Goal: Find specific page/section: Find specific page/section

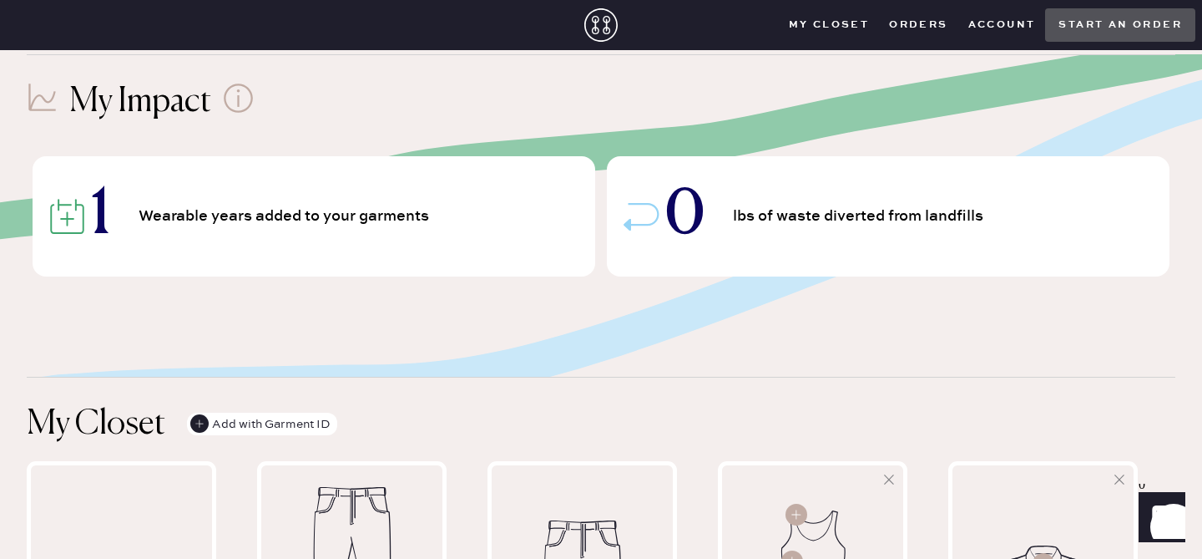
click at [856, 23] on closet "My Closet" at bounding box center [829, 25] width 101 height 25
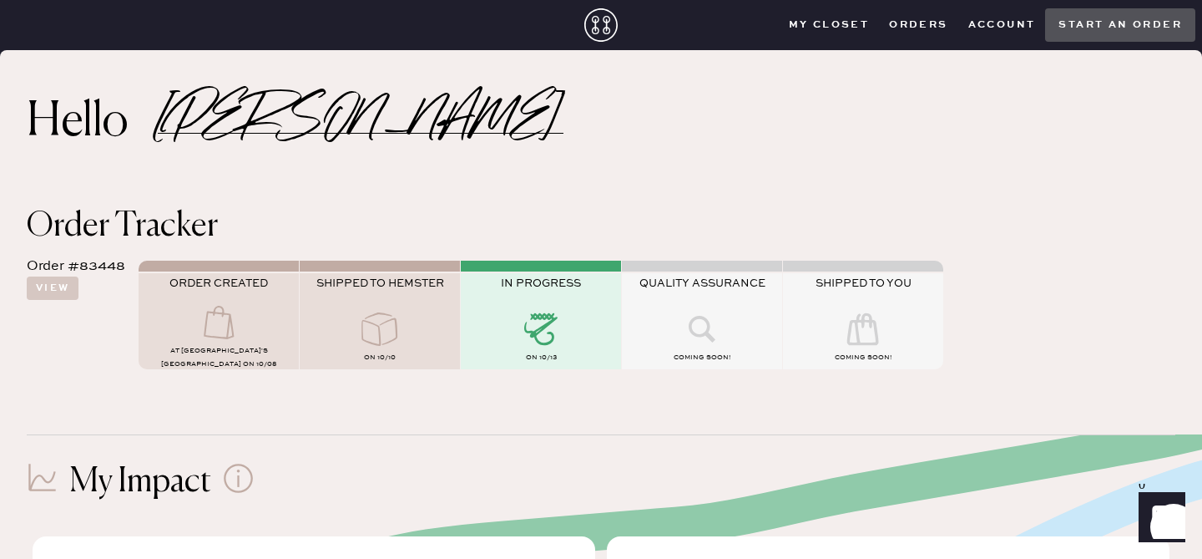
click at [594, 28] on use at bounding box center [600, 24] width 33 height 33
click at [846, 31] on closet "My Closet" at bounding box center [829, 25] width 101 height 25
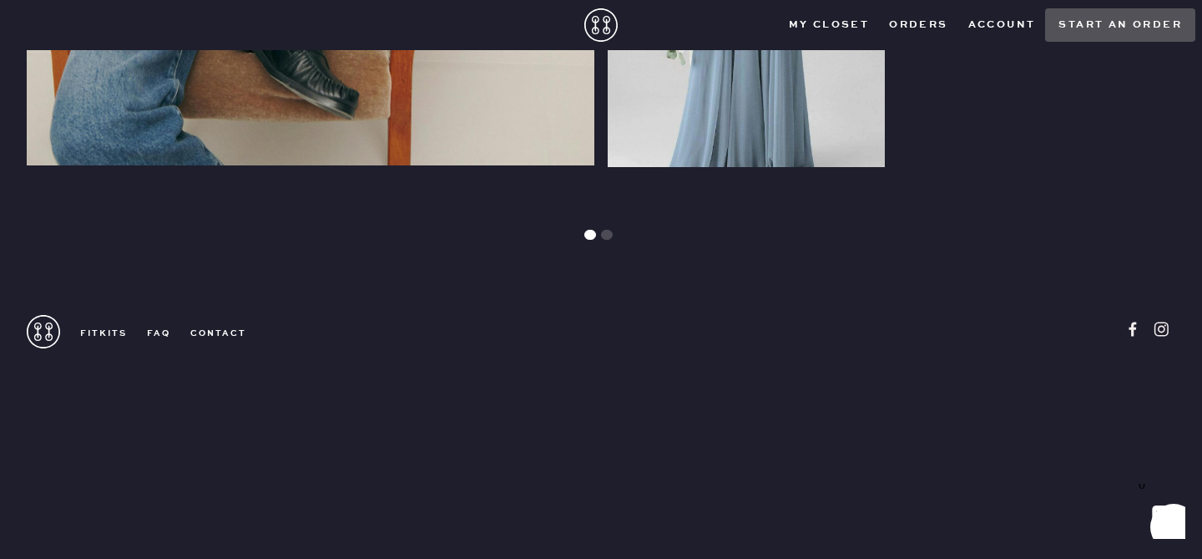
scroll to position [1964, 0]
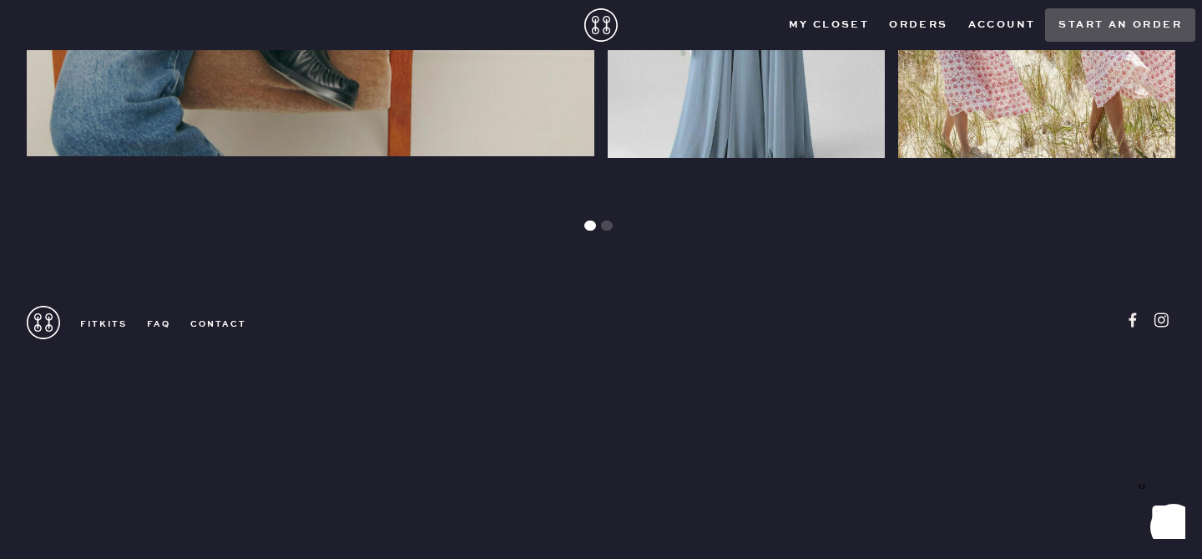
click at [229, 326] on link "contact" at bounding box center [208, 324] width 76 height 12
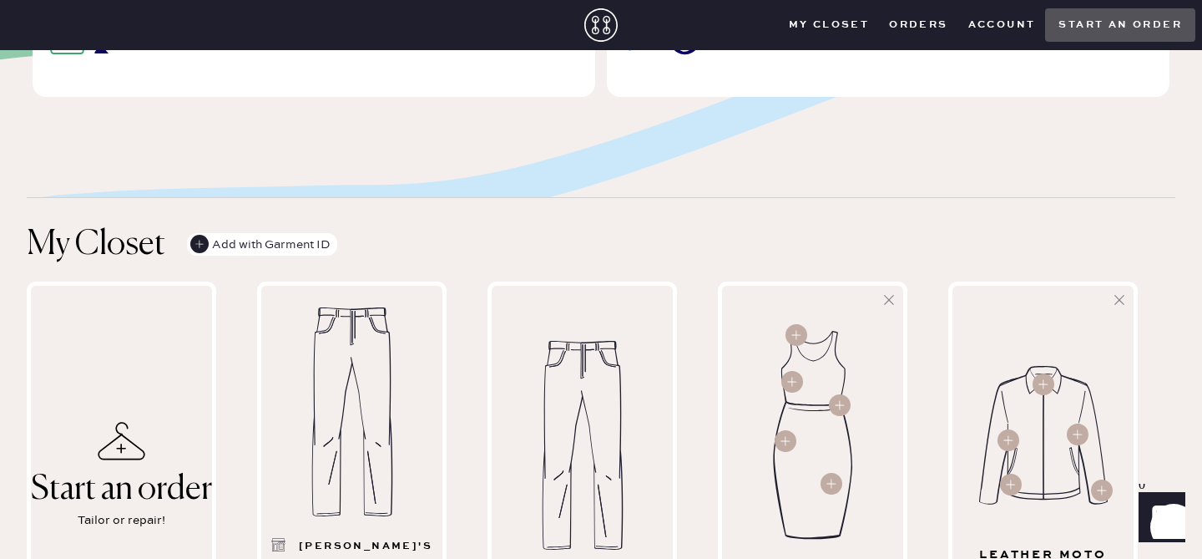
scroll to position [0, 0]
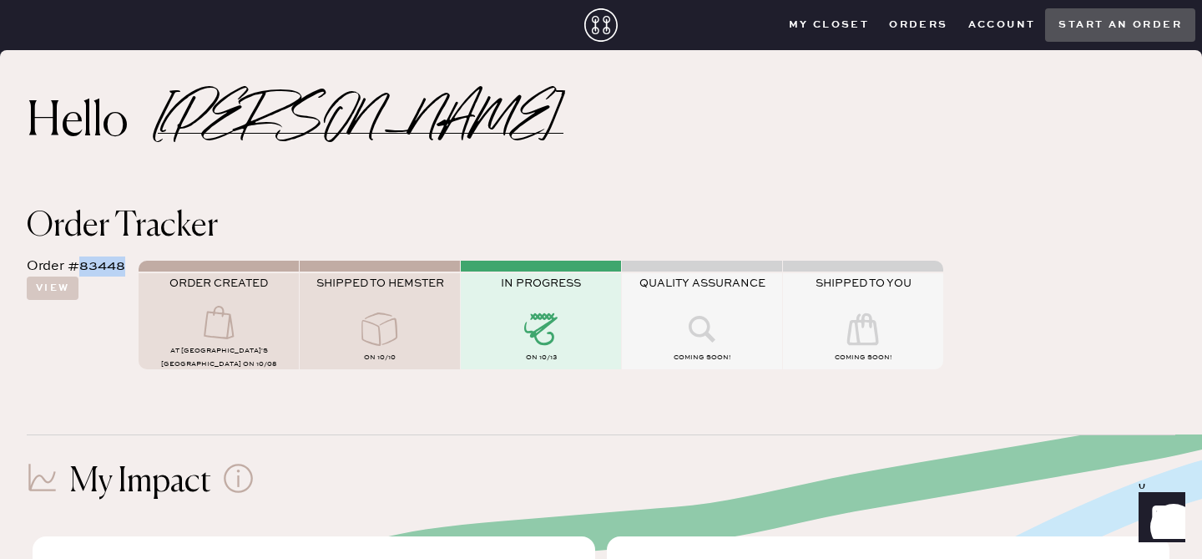
drag, startPoint x: 124, startPoint y: 270, endPoint x: 81, endPoint y: 268, distance: 42.6
click at [81, 268] on div "Order #83448" at bounding box center [76, 266] width 99 height 20
copy div "83448"
